Goal: Book appointment/travel/reservation

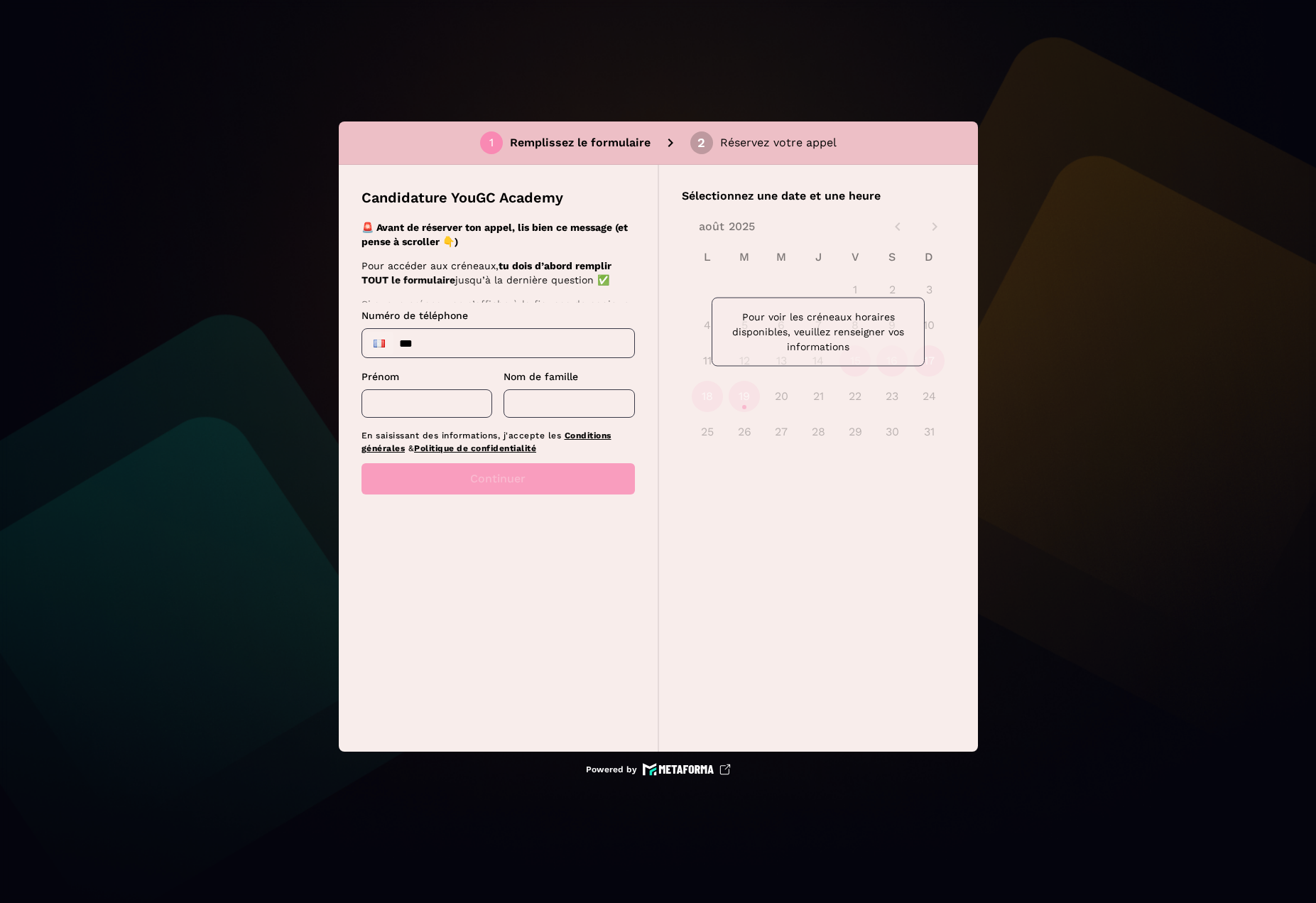
click at [453, 335] on input "***" at bounding box center [498, 343] width 272 height 28
type input "**********"
click at [401, 398] on input "text" at bounding box center [427, 404] width 131 height 28
type input "****"
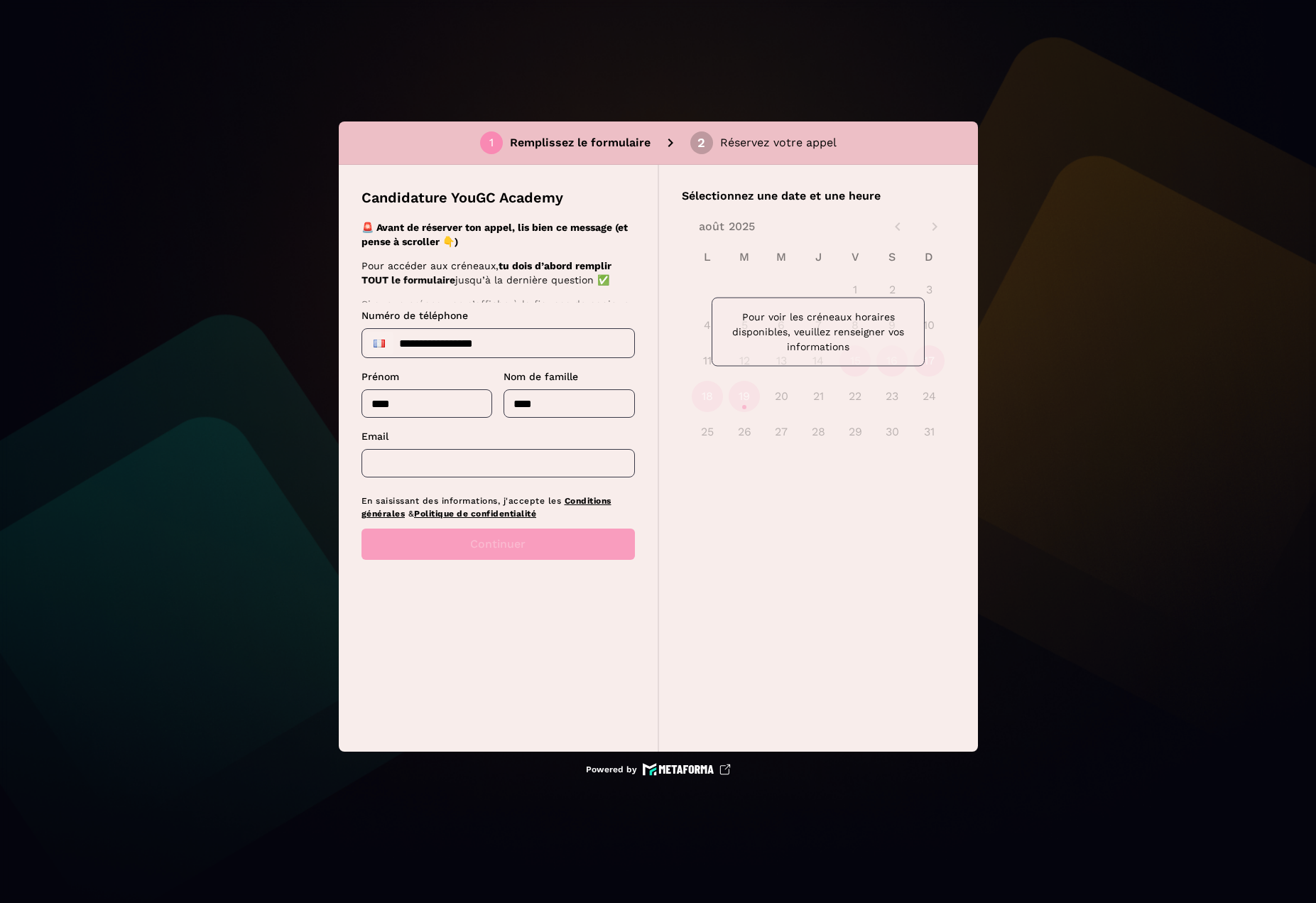
type input "****"
click at [453, 455] on input "text" at bounding box center [497, 463] width 273 height 28
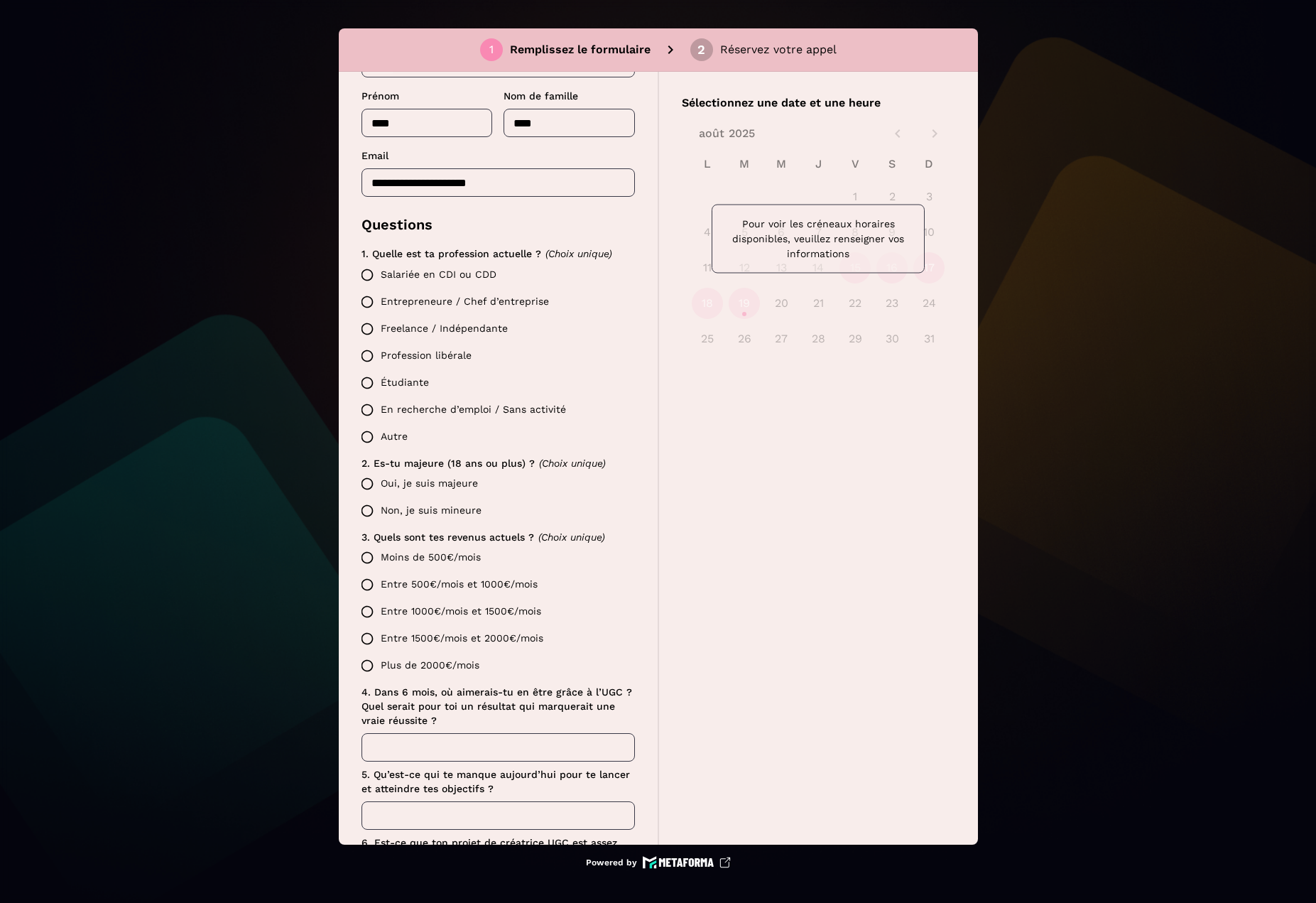
scroll to position [117, 0]
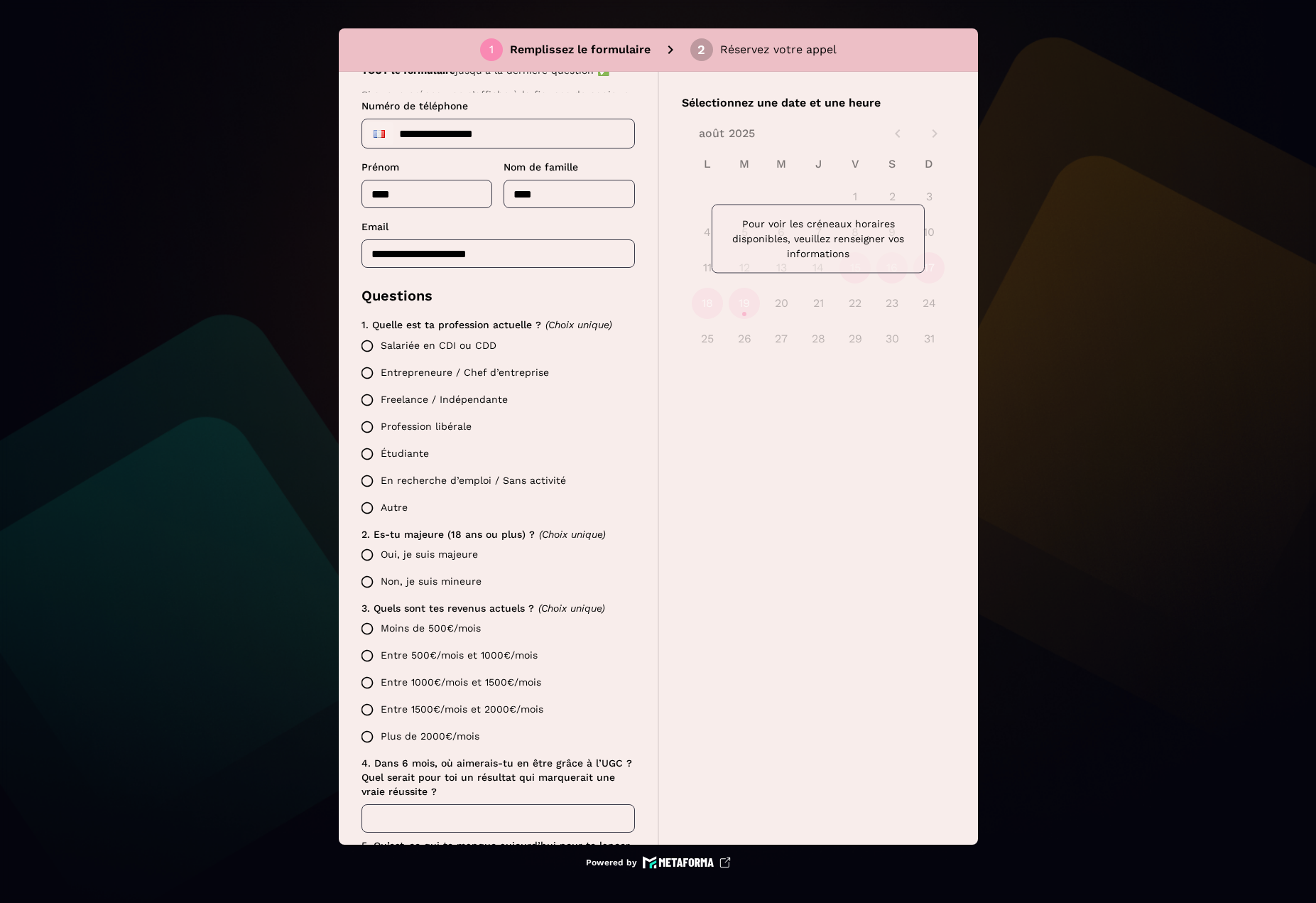
type input "**********"
click at [445, 346] on label "Salariée en CDI ou CDD" at bounding box center [494, 346] width 281 height 27
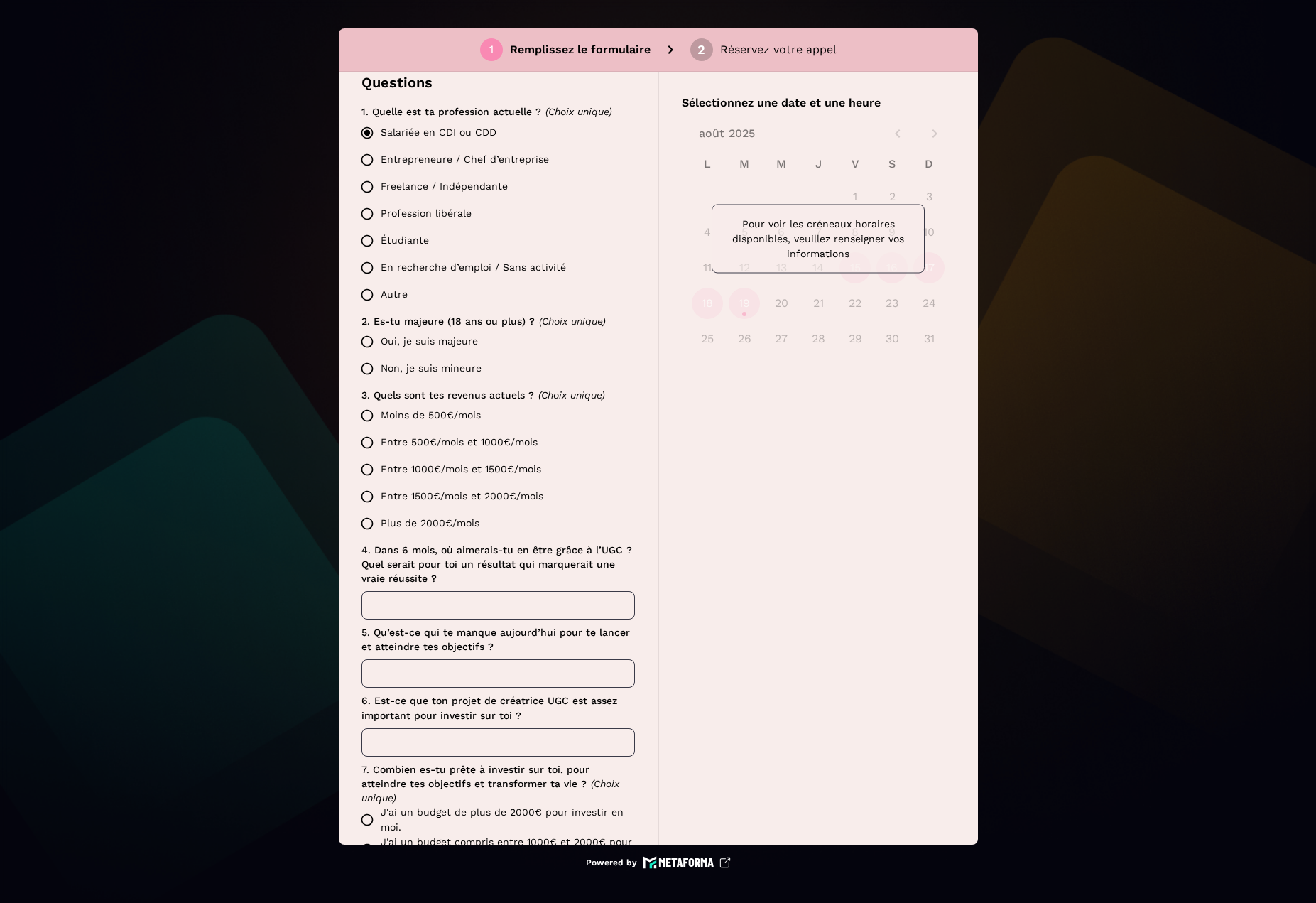
scroll to position [401, 0]
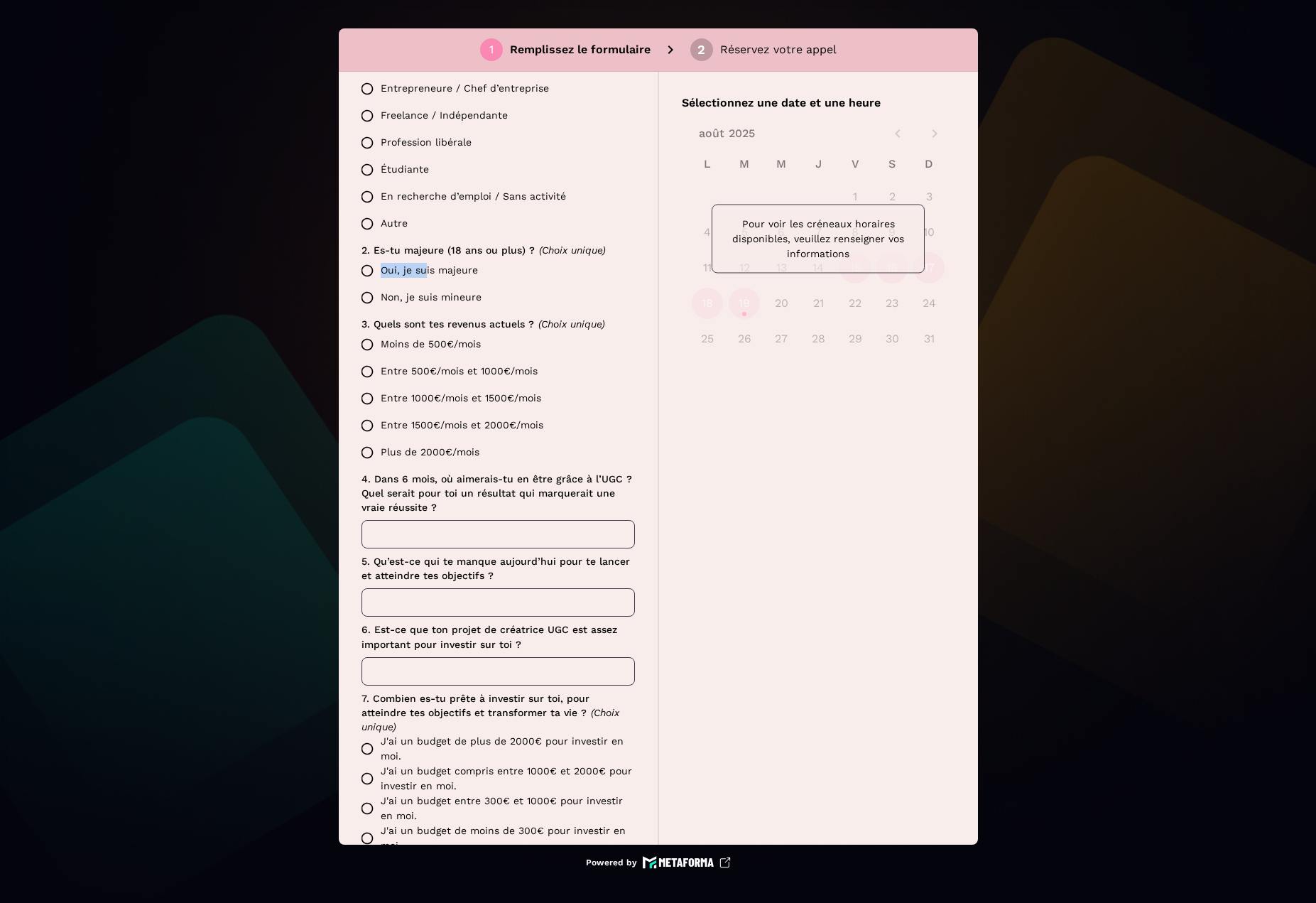
click at [423, 275] on label "Oui, je suis majeure" at bounding box center [494, 271] width 281 height 27
click at [456, 268] on label "Oui, je suis majeure" at bounding box center [494, 271] width 281 height 27
click at [420, 361] on label "Entre 500€/mois et 1000€/mois" at bounding box center [494, 372] width 281 height 27
click at [447, 341] on label "Moins de 500€/mois" at bounding box center [494, 345] width 281 height 27
click at [429, 372] on label "Entre 500€/mois et 1000€/mois" at bounding box center [494, 372] width 281 height 27
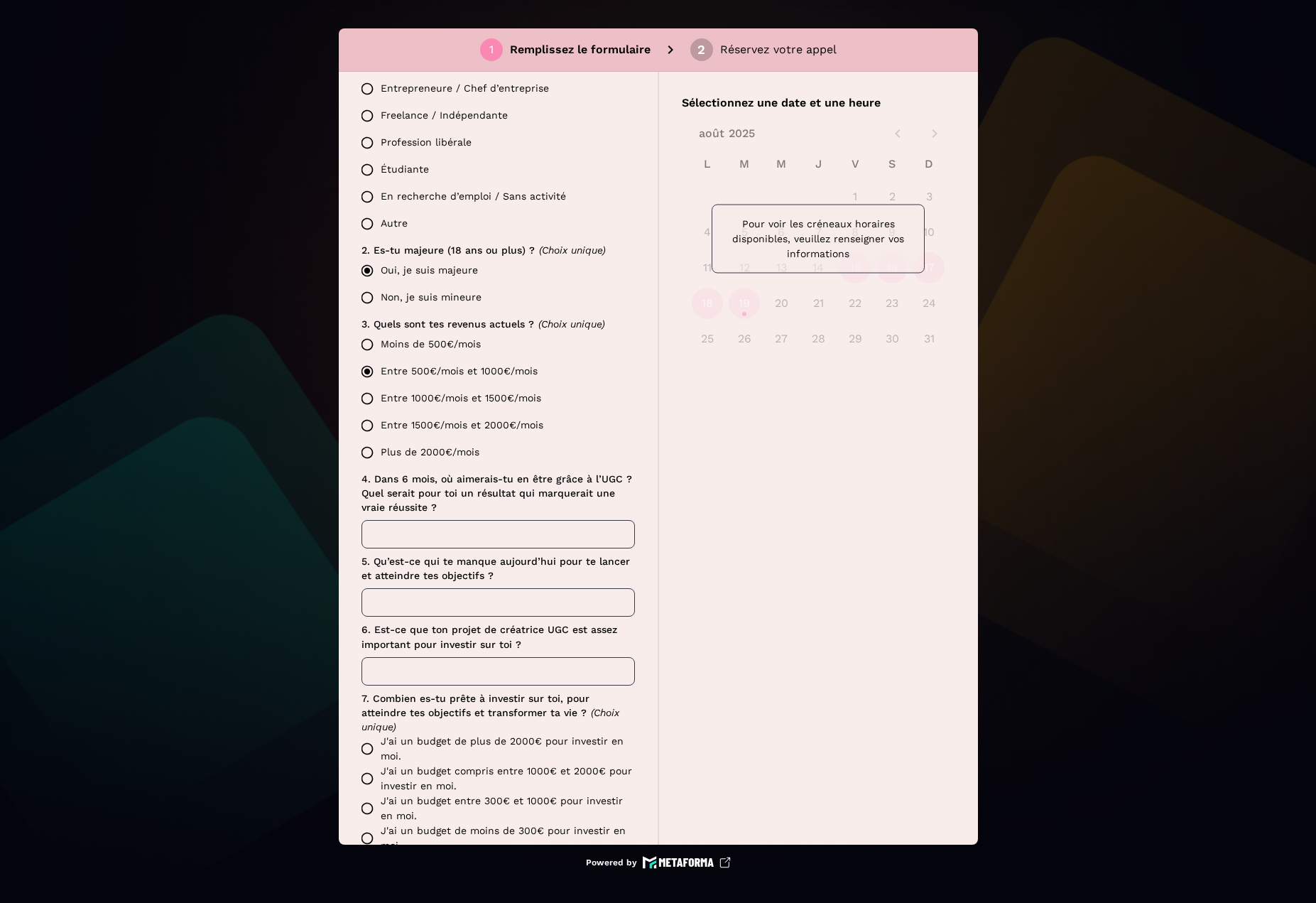
click at [453, 337] on label "Moins de 500€/mois" at bounding box center [494, 345] width 281 height 27
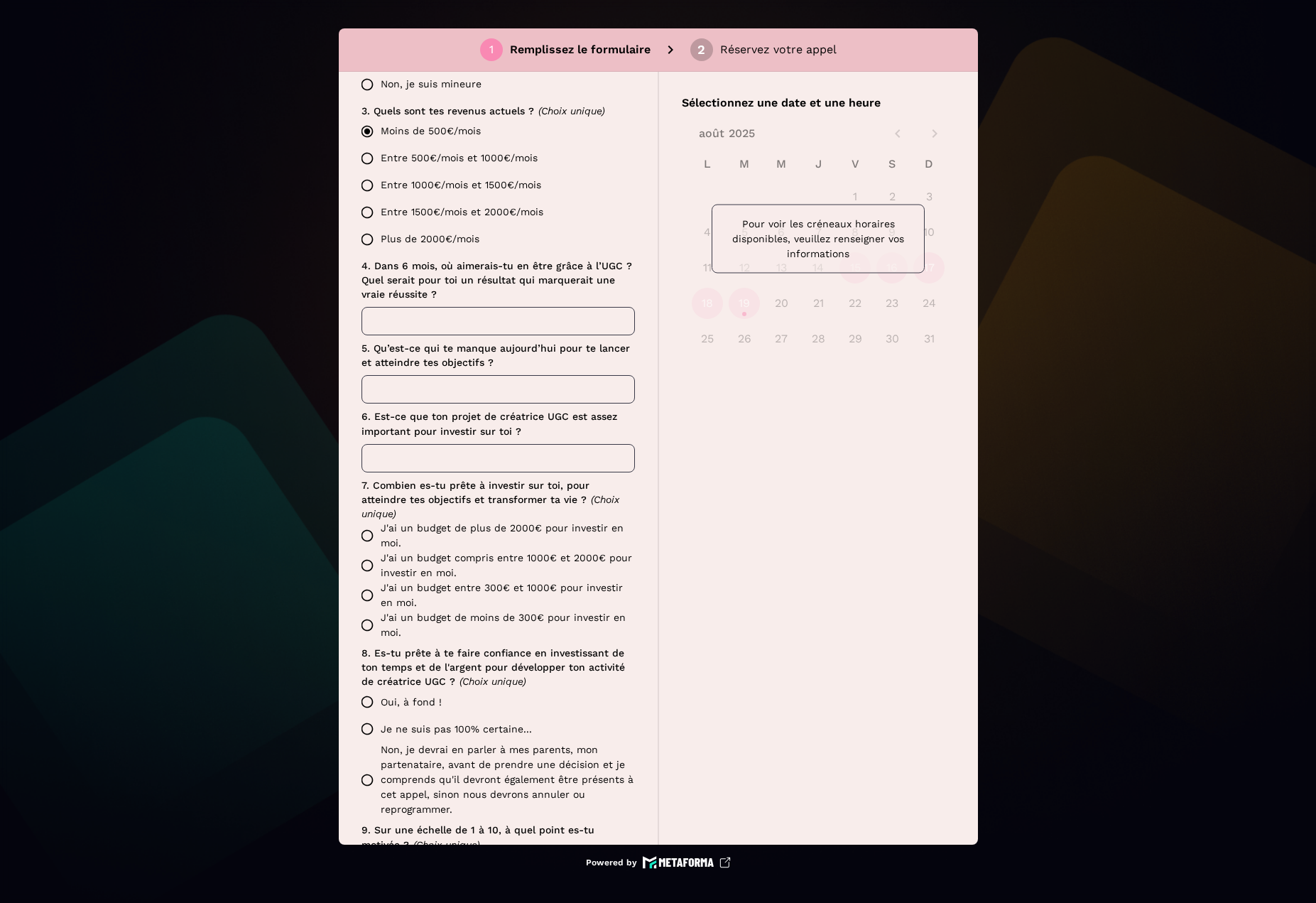
scroll to position [685, 0]
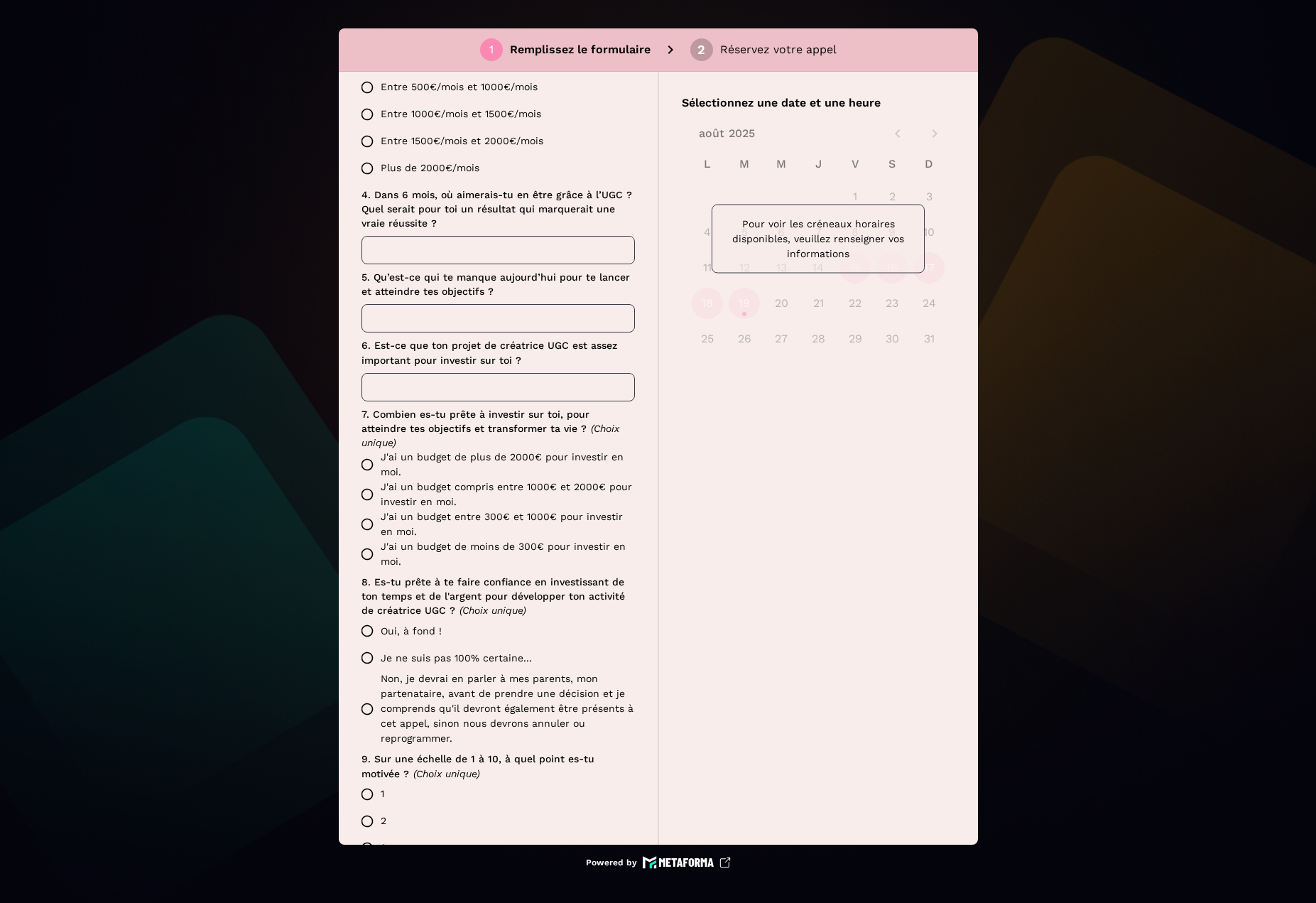
click at [433, 320] on input "text" at bounding box center [497, 318] width 273 height 28
type input "*"
click at [411, 383] on input "text" at bounding box center [497, 387] width 273 height 28
type input "*"
click at [418, 461] on label "J'ai un budget de plus de 2000€ pour investir en moi." at bounding box center [494, 464] width 281 height 30
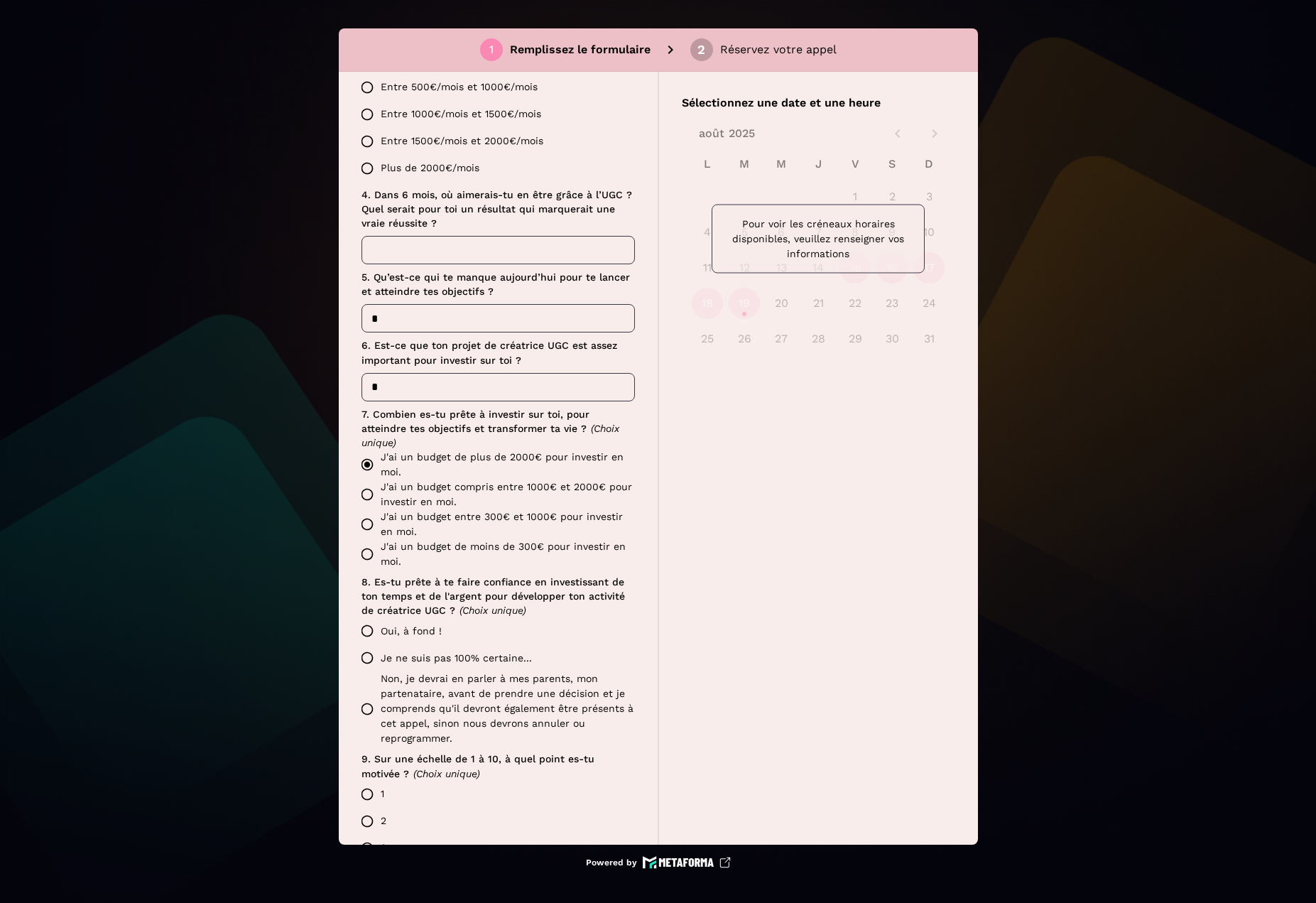
scroll to position [898, 0]
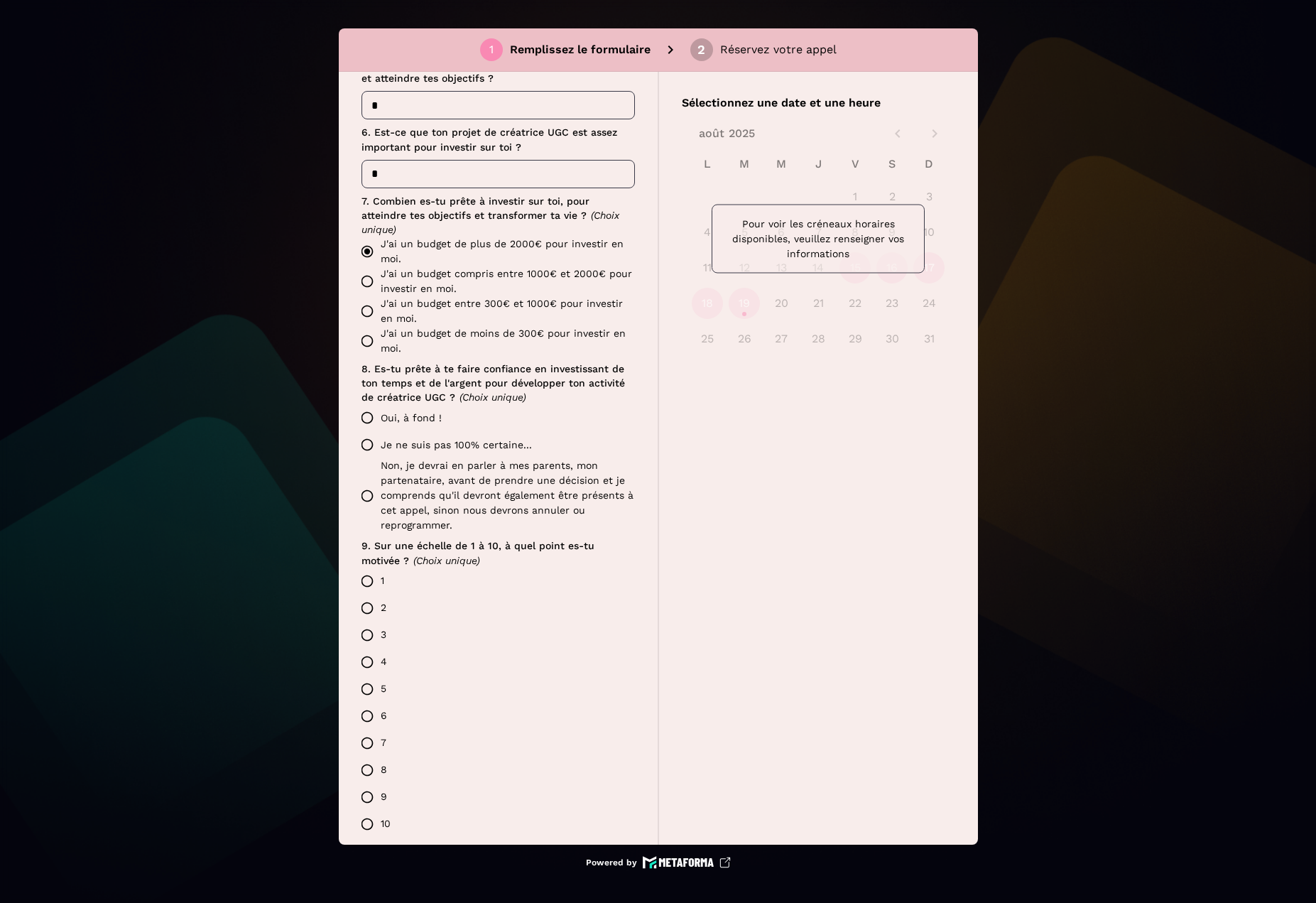
click at [406, 413] on label "Oui, à fond !" at bounding box center [494, 417] width 281 height 27
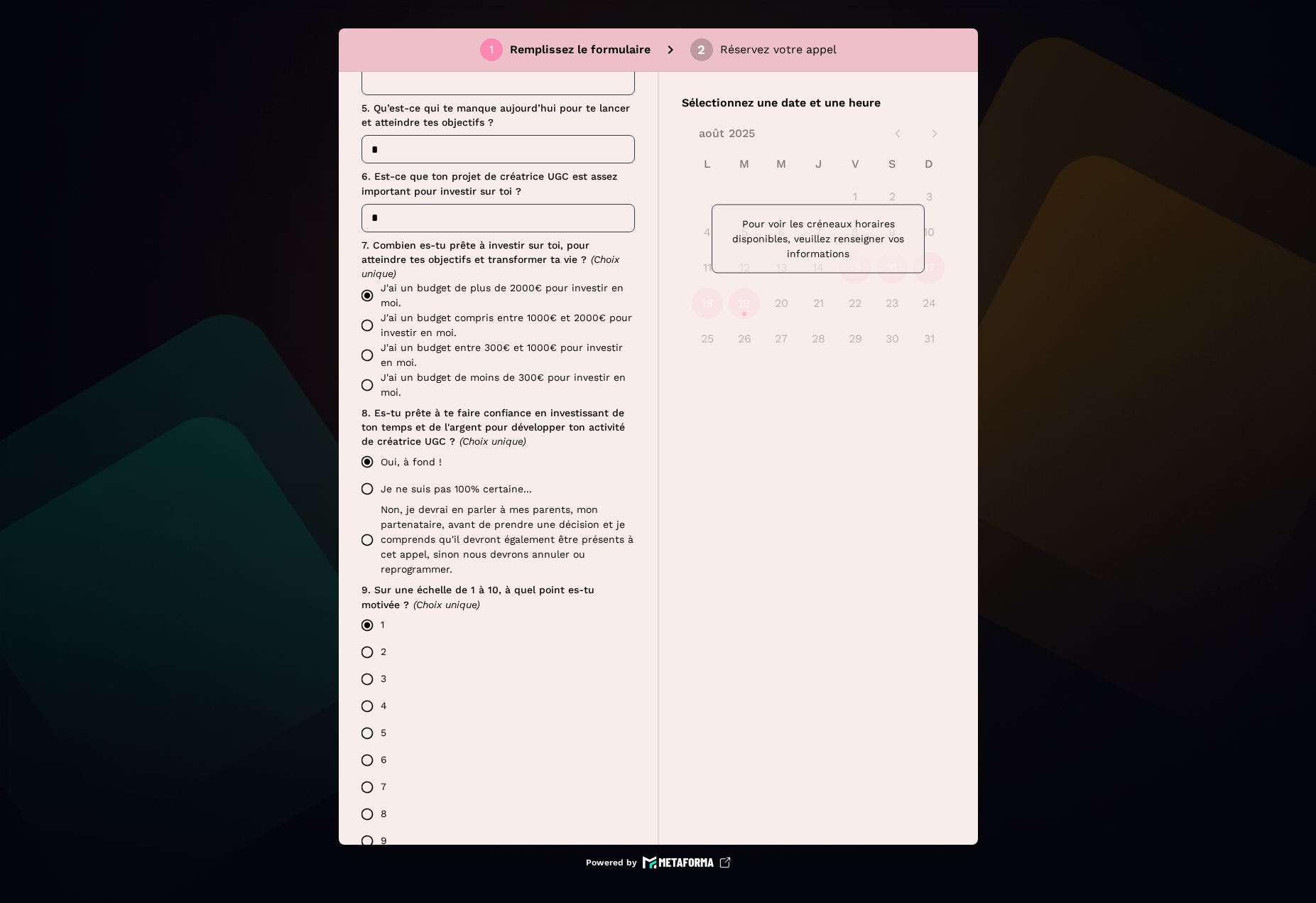
scroll to position [641, 0]
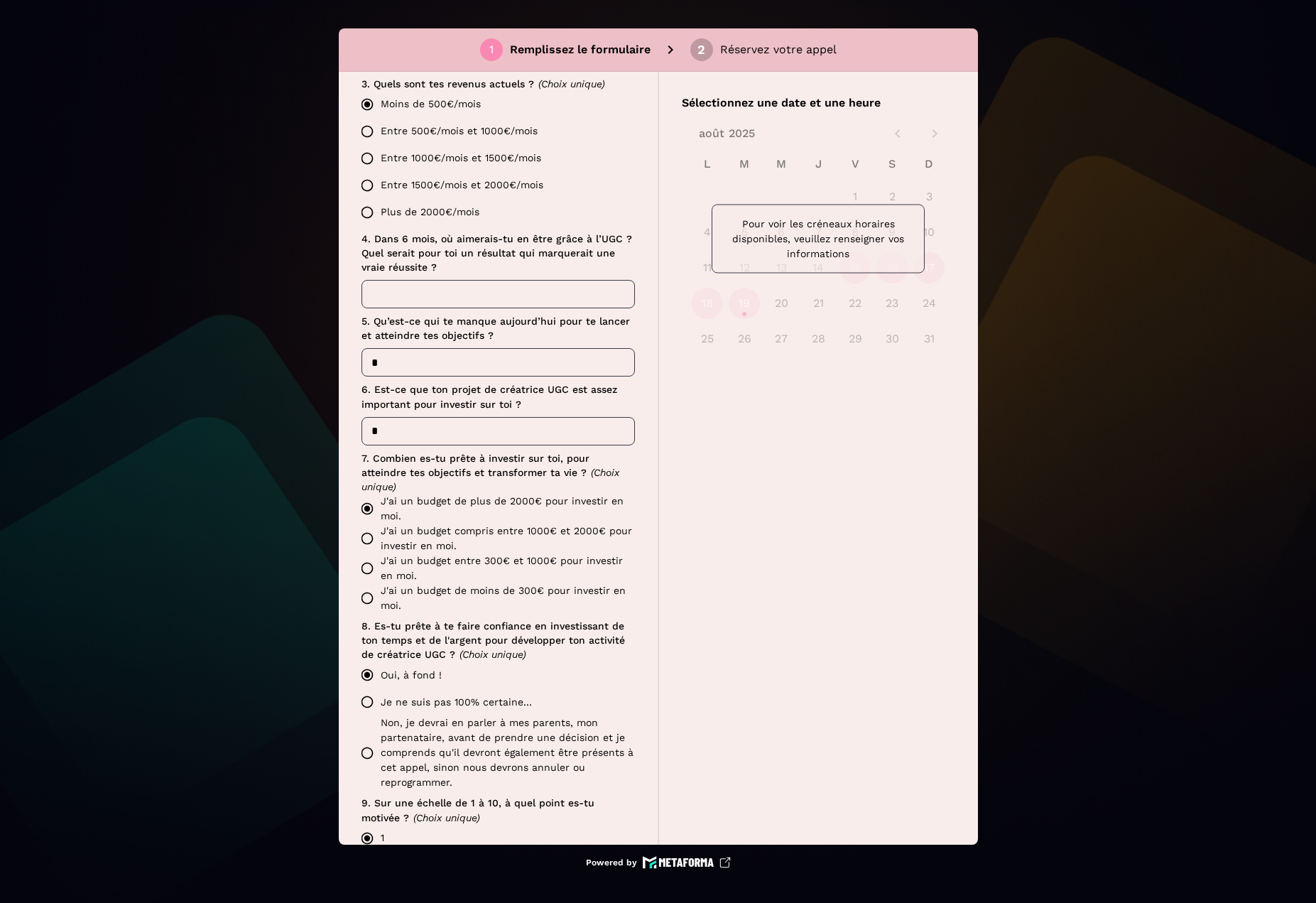
click at [428, 286] on input "text" at bounding box center [497, 294] width 273 height 28
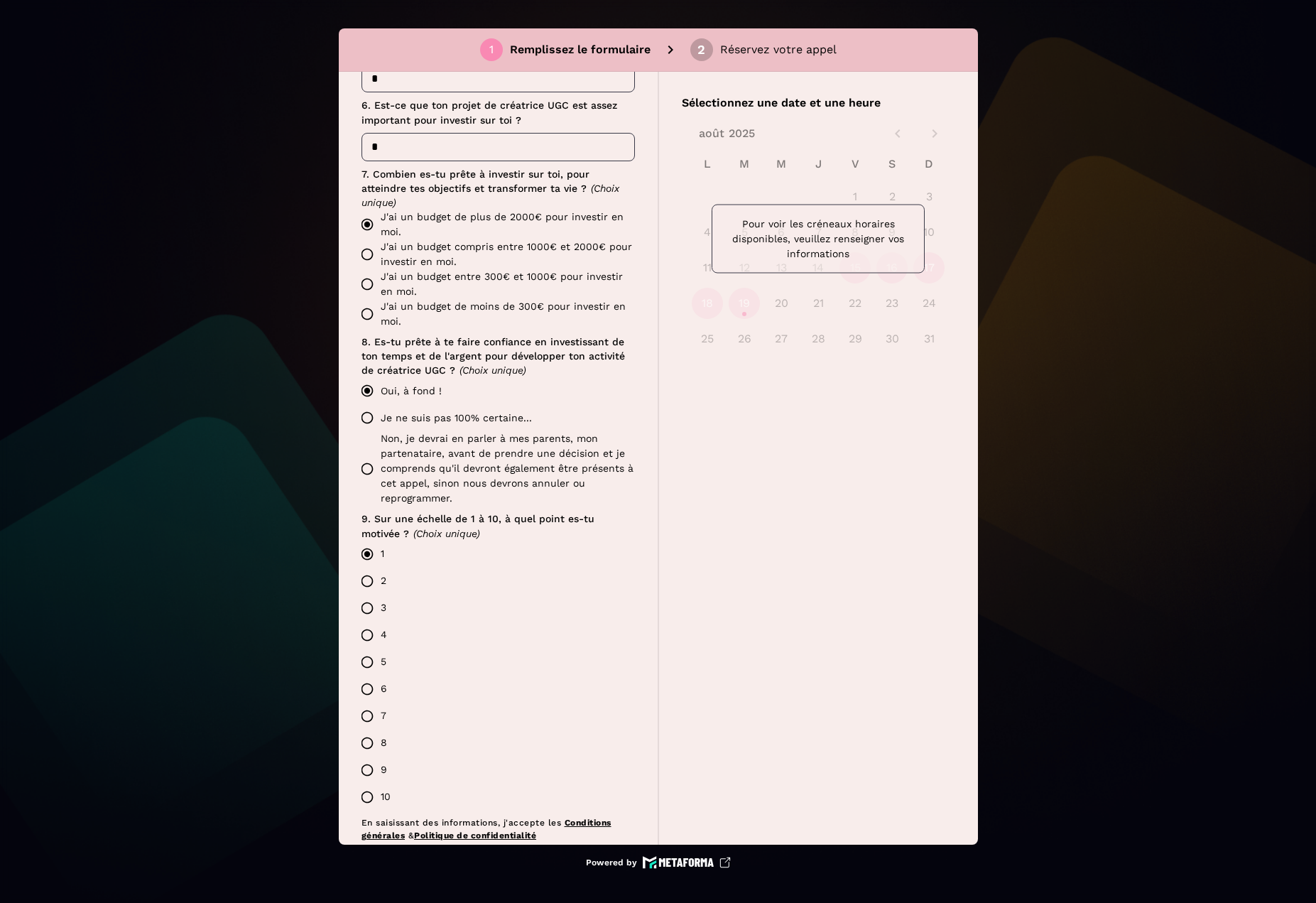
scroll to position [996, 0]
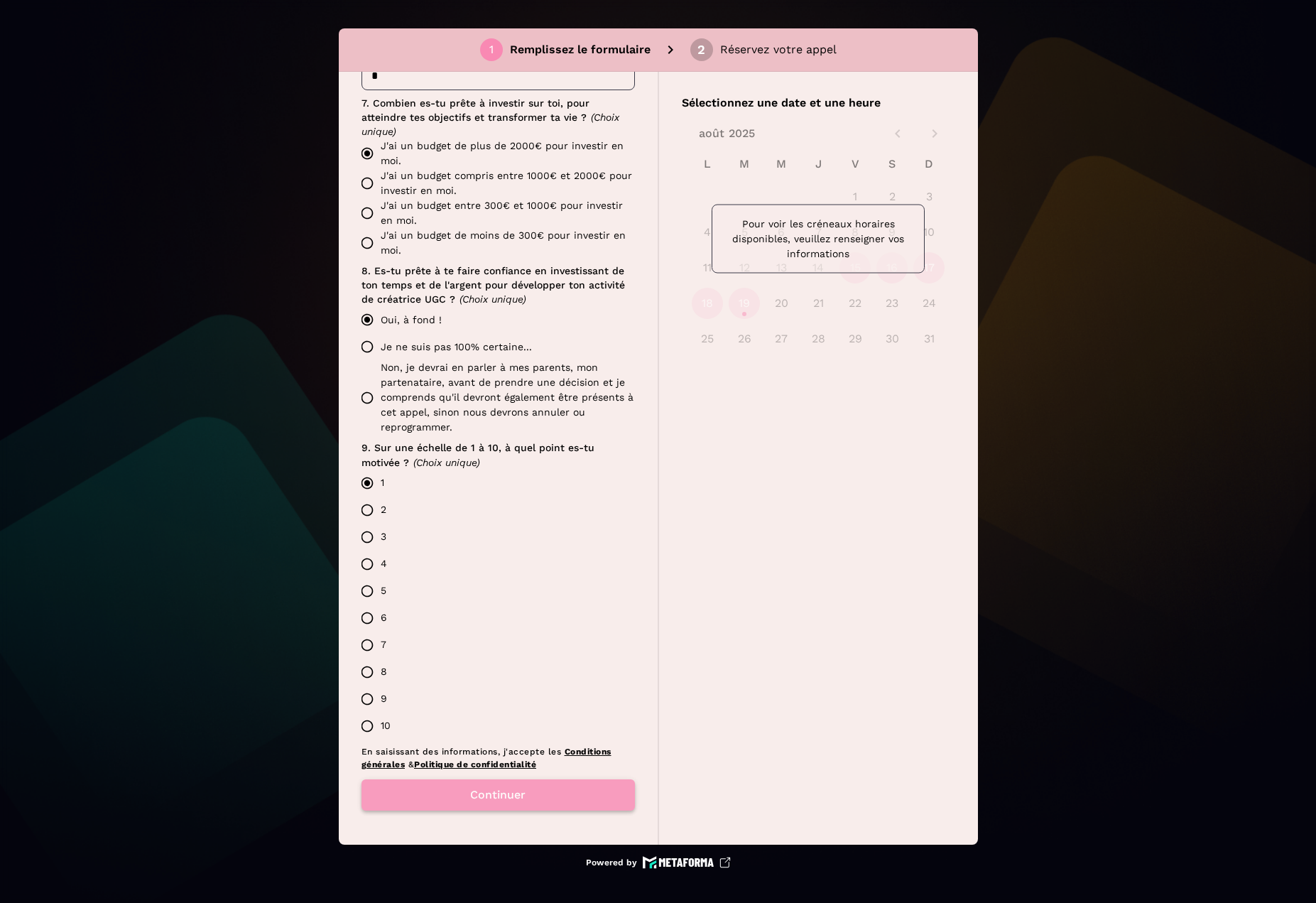
type input "*"
click at [483, 798] on button "Continuer" at bounding box center [497, 795] width 273 height 31
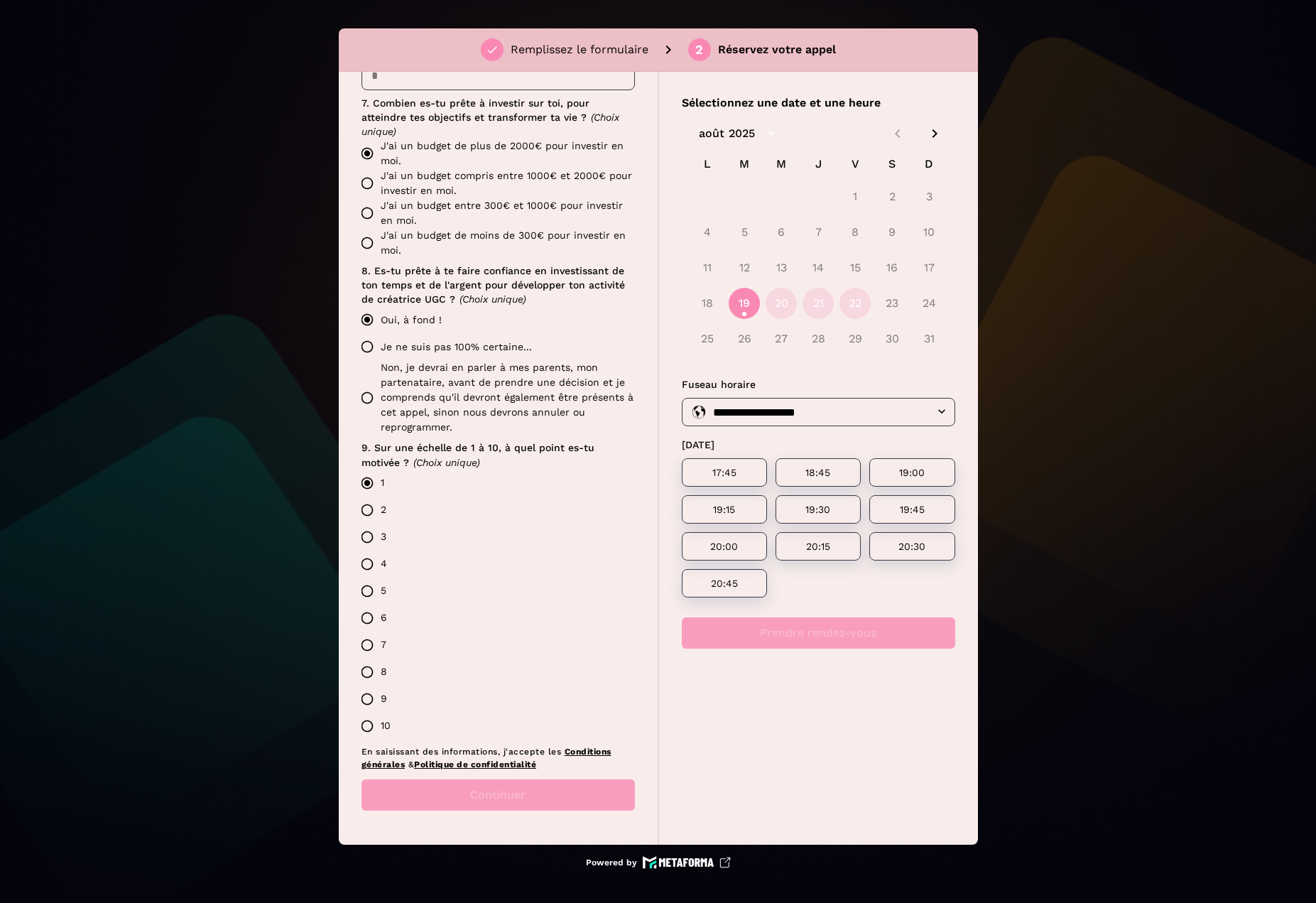
click at [745, 302] on button "19" at bounding box center [745, 303] width 31 height 31
click at [794, 462] on div "18:45" at bounding box center [818, 472] width 85 height 28
click at [735, 464] on div "17:45" at bounding box center [724, 472] width 85 height 28
click at [900, 477] on p "19:00" at bounding box center [911, 472] width 51 height 11
